Goal: Transaction & Acquisition: Purchase product/service

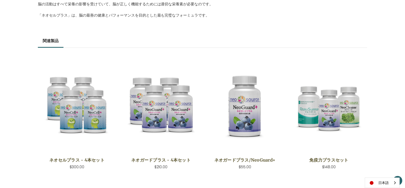
scroll to position [416, 0]
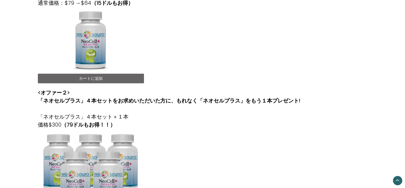
scroll to position [168, 0]
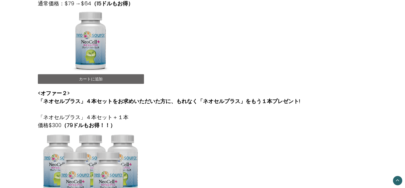
click at [120, 80] on link "カートに追加" at bounding box center [91, 79] width 106 height 10
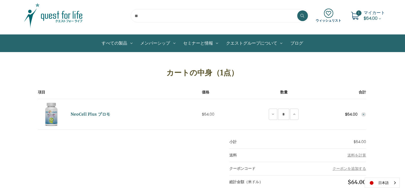
scroll to position [16, 0]
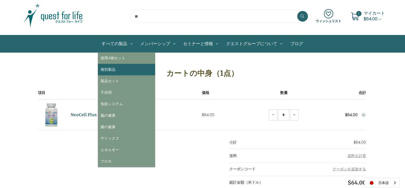
click at [116, 67] on link "個別製品" at bounding box center [126, 69] width 57 height 11
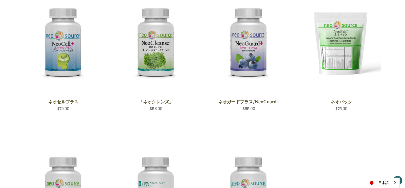
scroll to position [129, 0]
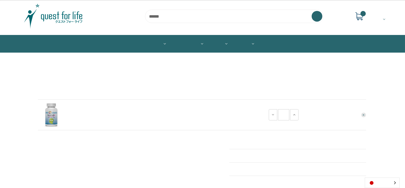
scroll to position [16, 0]
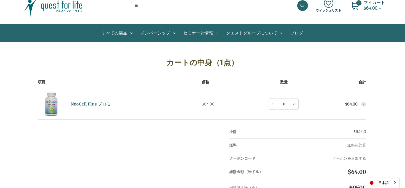
click at [60, 148] on div "カートの中身（1点） 項目 価格 数量 合計 NeoCell Plus プロモ 価格 $64.00 数量 NeoCell Plus Promoの数量減少につい…" at bounding box center [202, 133] width 335 height 164
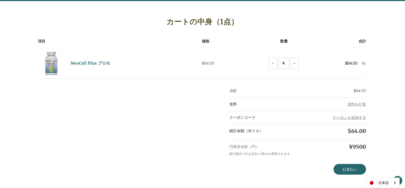
scroll to position [68, 0]
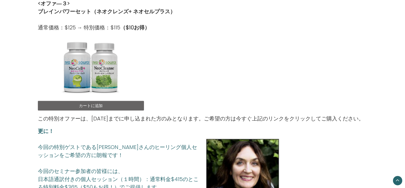
scroll to position [402, 0]
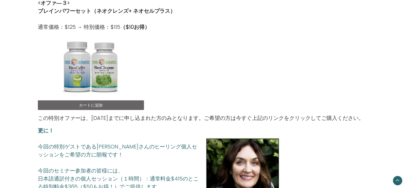
click at [122, 106] on link "カートに追加" at bounding box center [91, 105] width 106 height 10
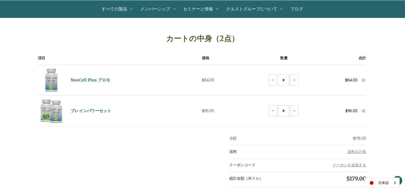
scroll to position [54, 0]
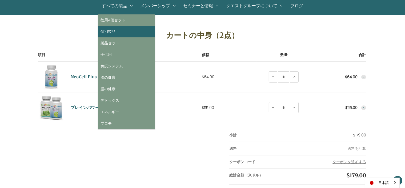
click at [114, 30] on link "個別製品" at bounding box center [126, 31] width 57 height 11
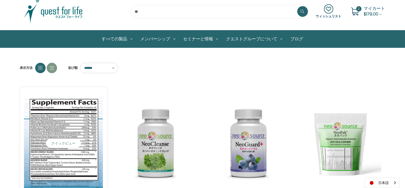
scroll to position [20, 0]
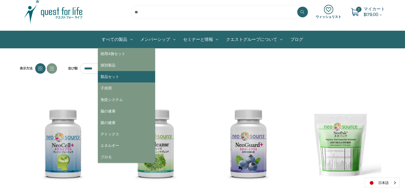
click at [120, 75] on link "製品セット" at bounding box center [126, 76] width 57 height 11
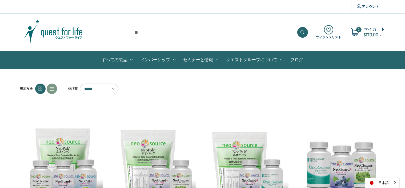
click at [368, 31] on span "マイカート" at bounding box center [374, 29] width 21 height 6
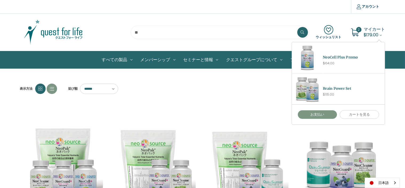
click at [327, 115] on link "お支払い" at bounding box center [317, 114] width 39 height 9
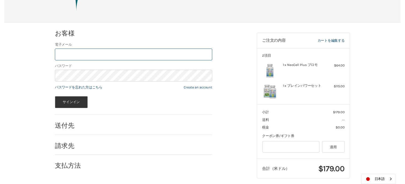
scroll to position [56, 0]
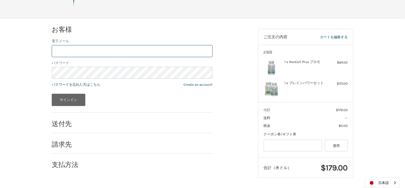
type input "**********"
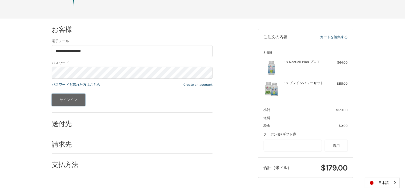
click at [79, 102] on button "サインイン" at bounding box center [69, 100] width 34 height 12
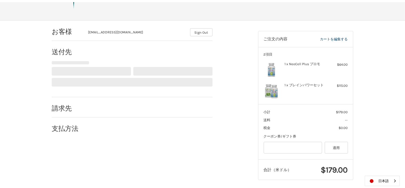
scroll to position [57, 0]
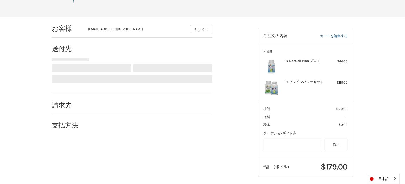
select select "**"
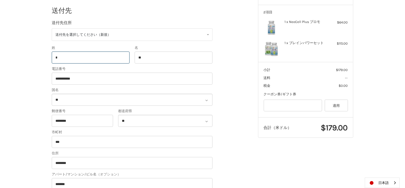
scroll to position [95, 0]
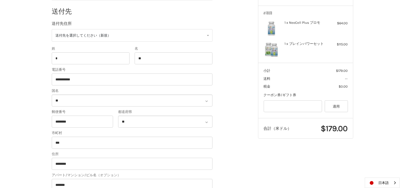
click at [302, 51] on div "1 x ブレインパワーセット" at bounding box center [306, 50] width 42 height 16
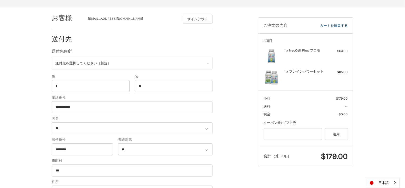
scroll to position [65, 0]
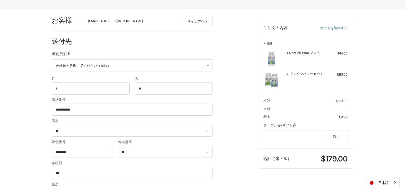
click at [324, 27] on link "カートを編集する" at bounding box center [325, 27] width 45 height 5
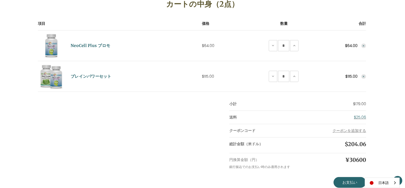
scroll to position [85, 0]
click at [273, 77] on icon at bounding box center [273, 76] width 4 height 4
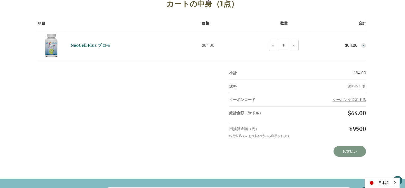
click at [346, 153] on link "お支払い" at bounding box center [350, 151] width 33 height 11
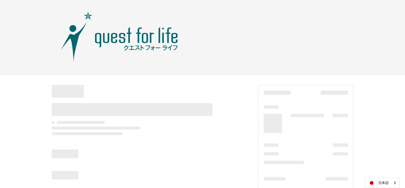
click at [346, 153] on div at bounding box center [340, 153] width 15 height 3
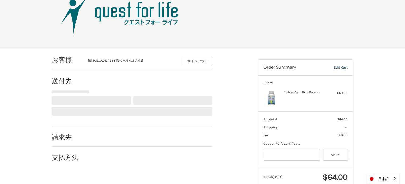
select select "**"
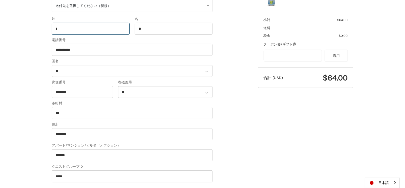
scroll to position [124, 0]
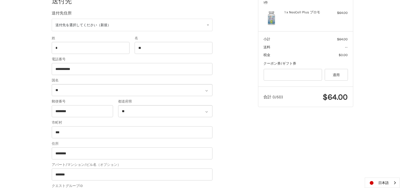
click at [221, 58] on ol "**********" at bounding box center [143, 145] width 182 height 353
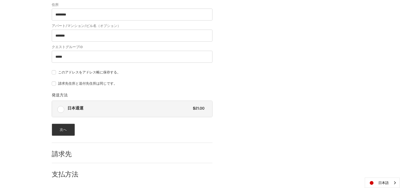
scroll to position [245, 0]
